Goal: Task Accomplishment & Management: Manage account settings

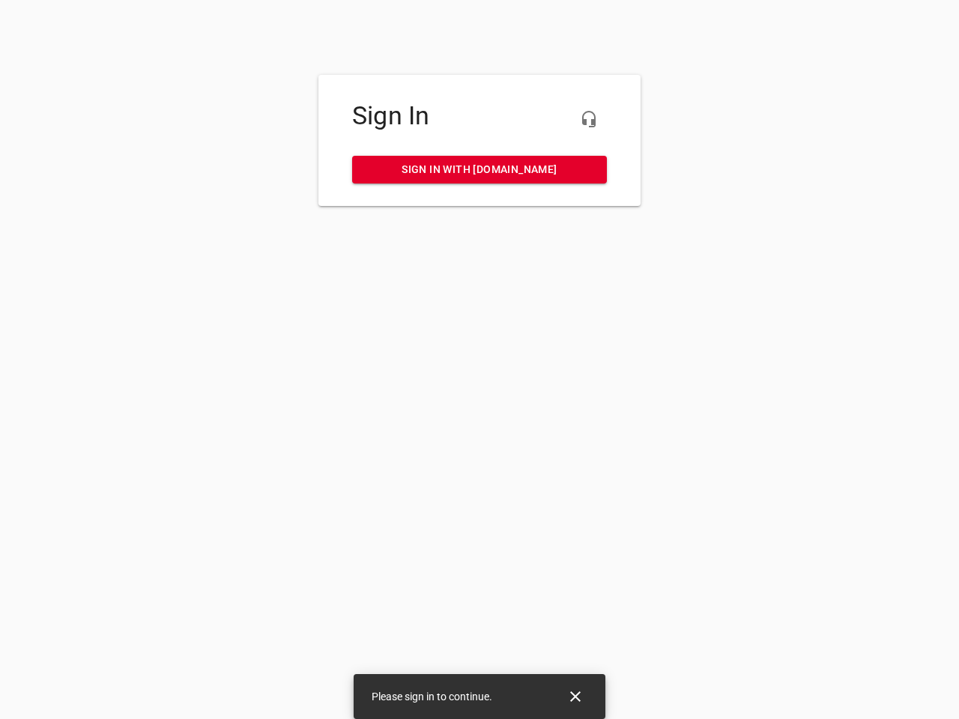
click at [589, 119] on icon "button" at bounding box center [589, 119] width 18 height 18
click at [575, 696] on icon "Close" at bounding box center [575, 696] width 10 height 10
